Goal: Information Seeking & Learning: Learn about a topic

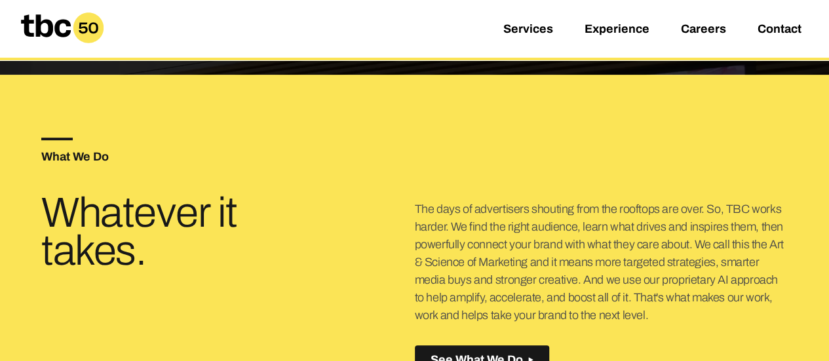
scroll to position [288, 0]
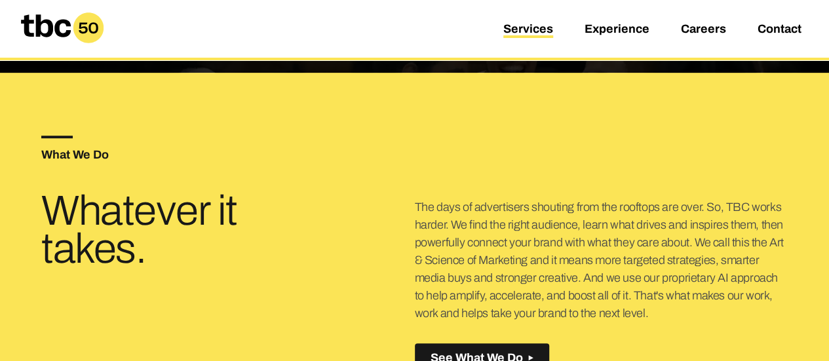
click at [530, 29] on link "Services" at bounding box center [528, 30] width 50 height 16
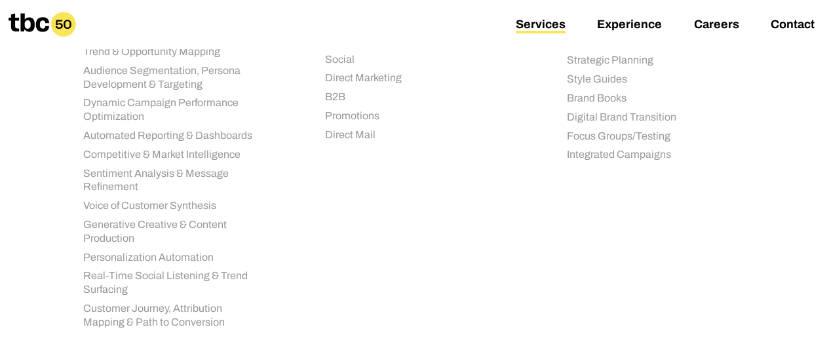
scroll to position [510, 0]
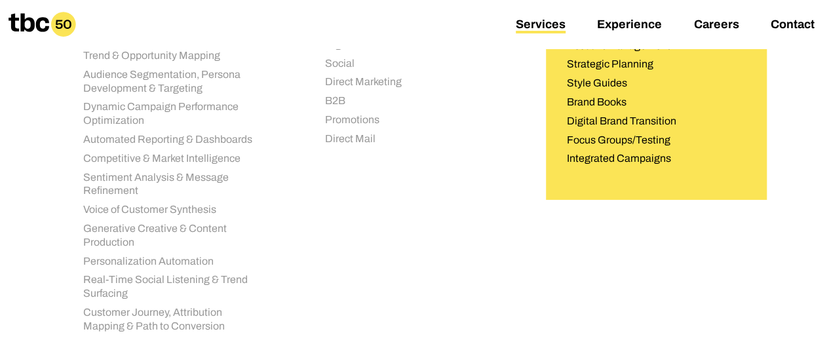
click at [593, 105] on li "Brand Books" at bounding box center [656, 103] width 179 height 14
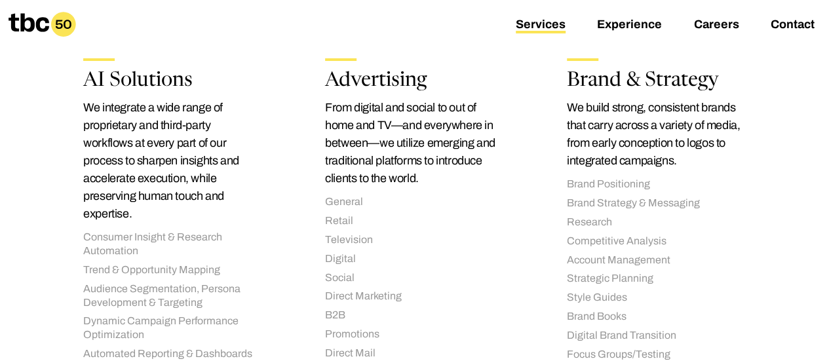
scroll to position [292, 0]
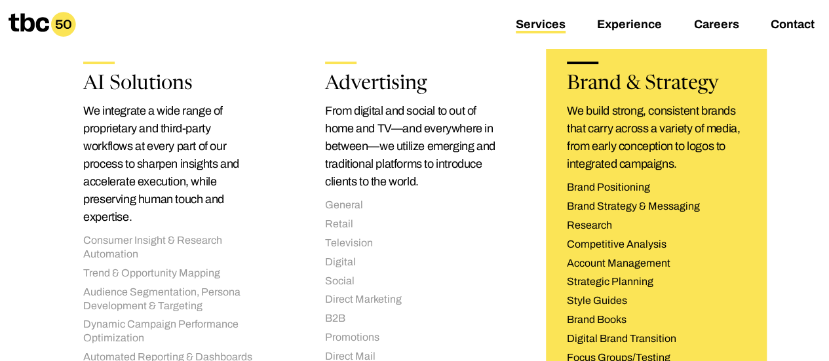
click at [657, 87] on h2 "Brand & Strategy" at bounding box center [656, 85] width 179 height 20
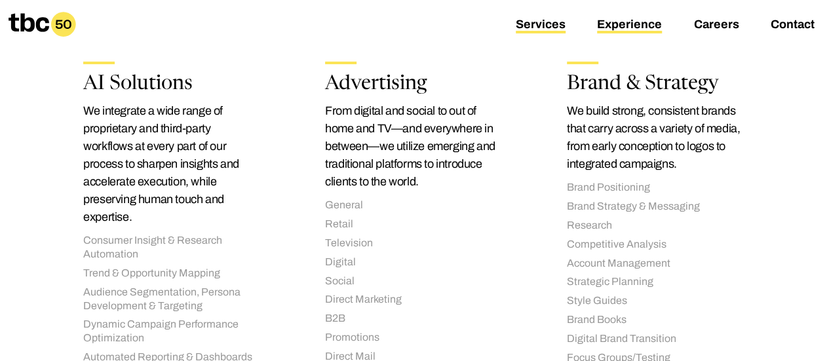
click at [638, 24] on link "Experience" at bounding box center [629, 26] width 65 height 16
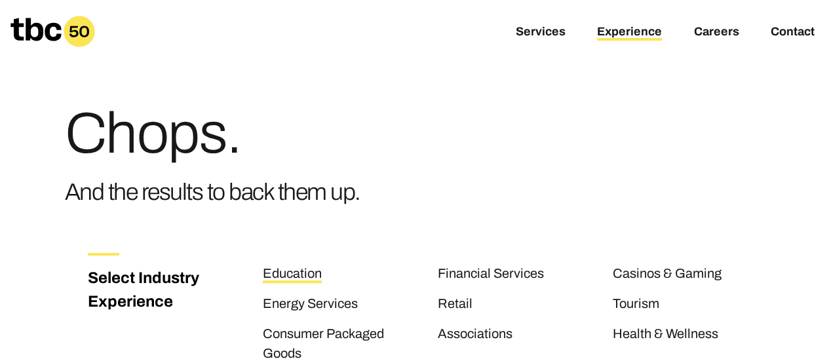
click at [286, 277] on link "Education" at bounding box center [292, 274] width 59 height 17
